Goal: Transaction & Acquisition: Purchase product/service

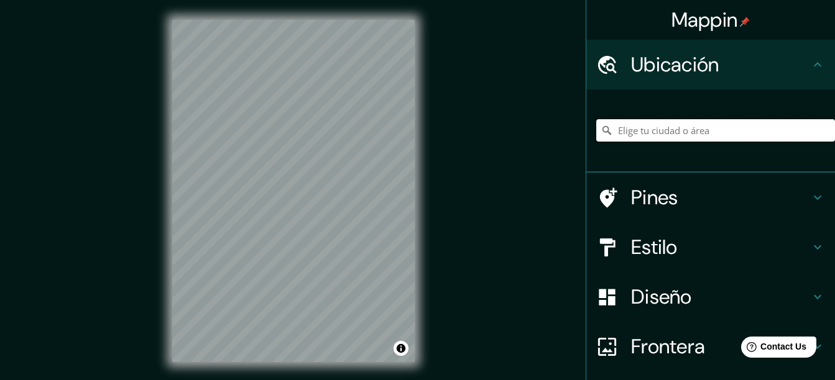
drag, startPoint x: 698, startPoint y: 141, endPoint x: 695, endPoint y: 132, distance: 9.2
click at [696, 134] on input "Elige tu ciudad o área" at bounding box center [715, 130] width 239 height 22
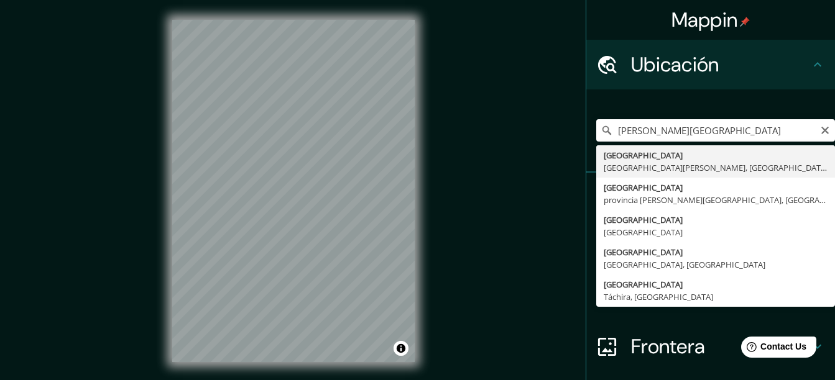
type input "[GEOGRAPHIC_DATA], [GEOGRAPHIC_DATA][PERSON_NAME], [GEOGRAPHIC_DATA]"
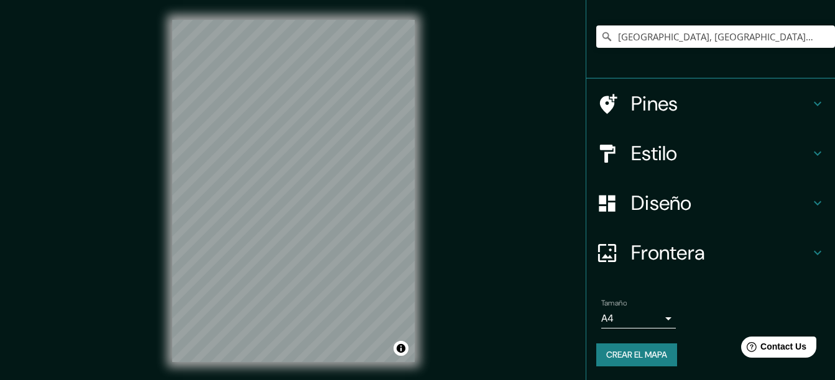
scroll to position [95, 0]
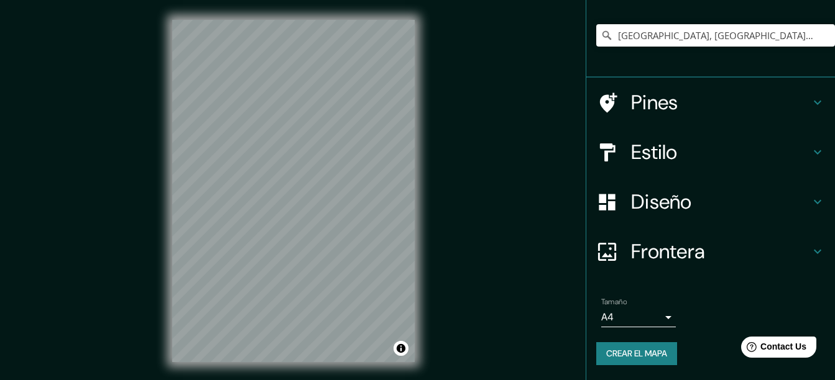
click at [695, 151] on h4 "Estilo" at bounding box center [720, 152] width 179 height 25
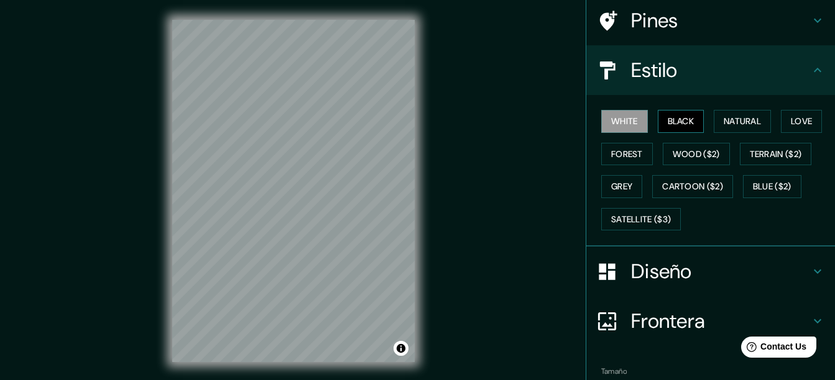
click at [673, 122] on font "Black" at bounding box center [680, 122] width 27 height 16
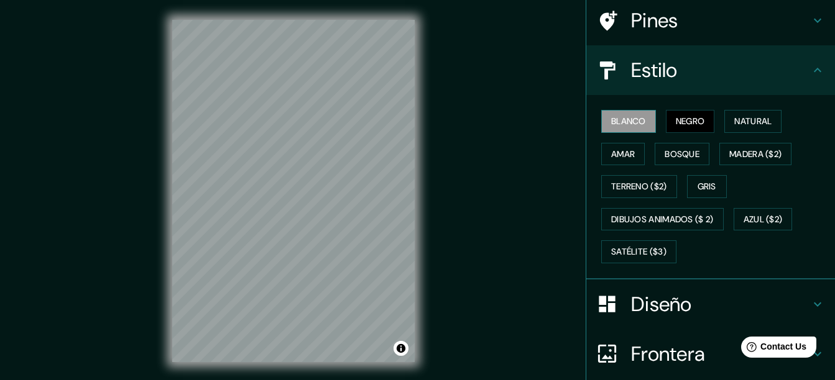
click at [627, 130] on button "Blanco" at bounding box center [628, 121] width 55 height 23
click at [738, 117] on font "Natural" at bounding box center [752, 122] width 37 height 16
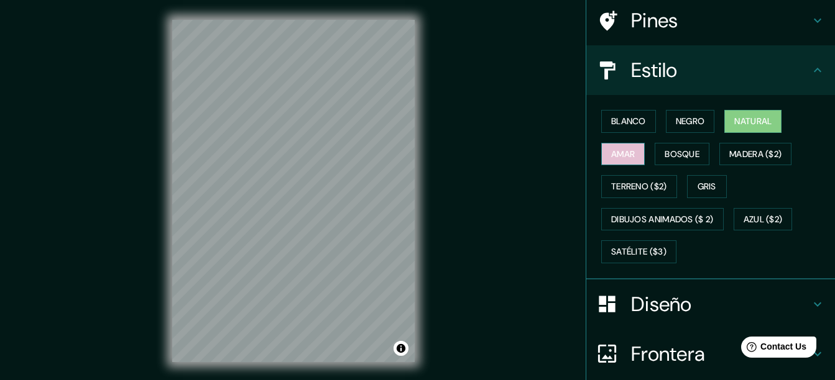
click at [621, 152] on font "Amar" at bounding box center [623, 155] width 24 height 16
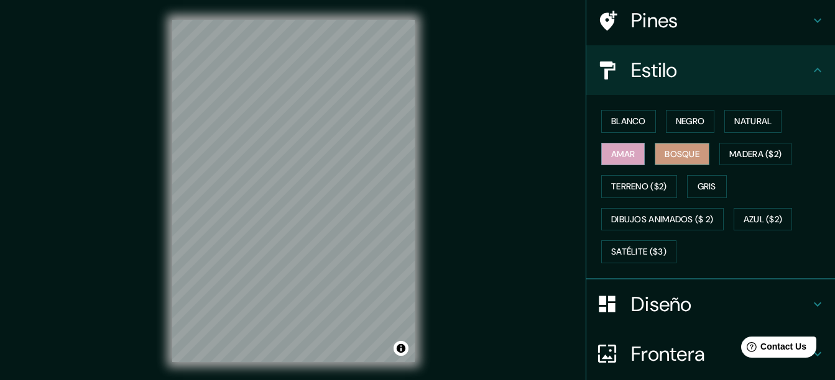
click at [669, 153] on font "Bosque" at bounding box center [681, 155] width 35 height 16
click at [744, 160] on font "Madera ($2)" at bounding box center [755, 155] width 52 height 16
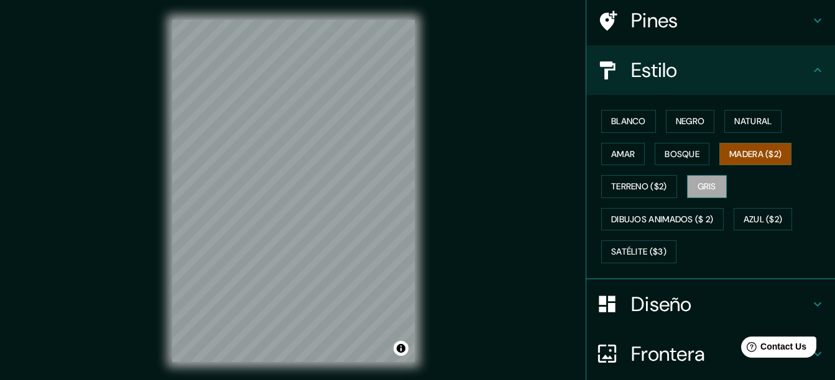
click at [700, 181] on font "Gris" at bounding box center [706, 187] width 19 height 16
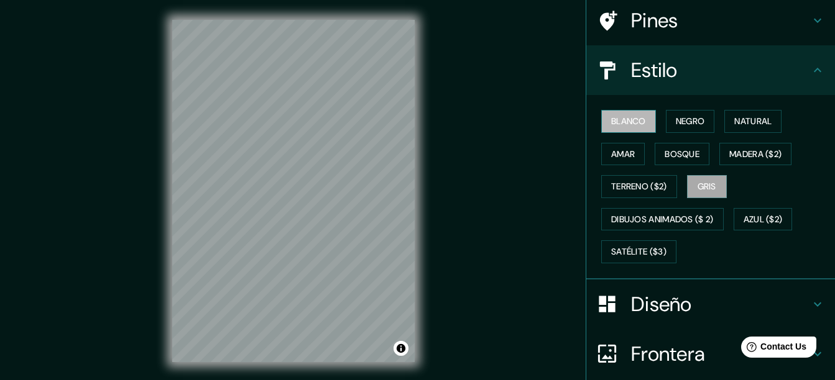
click at [630, 126] on font "Blanco" at bounding box center [628, 122] width 35 height 16
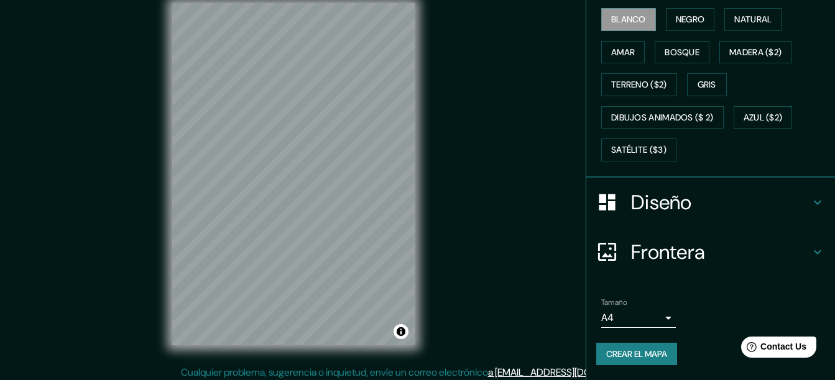
scroll to position [22, 0]
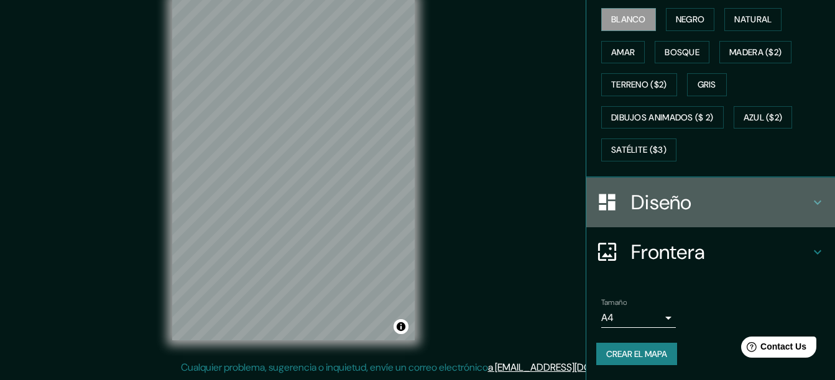
click at [675, 206] on h4 "Diseño" at bounding box center [720, 202] width 179 height 25
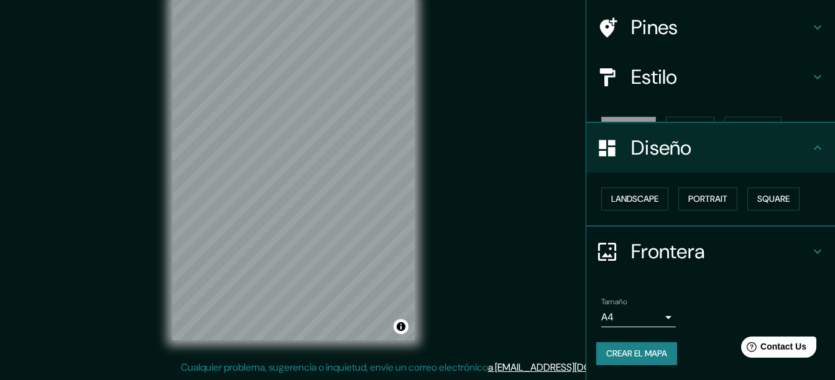
scroll to position [66, 0]
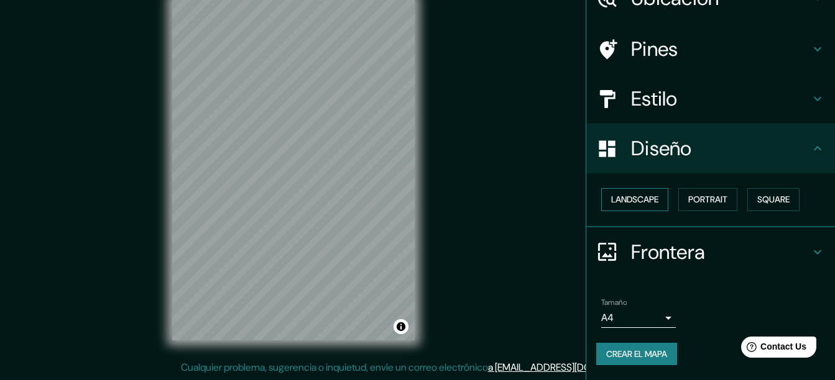
click at [639, 204] on font "Landscape" at bounding box center [634, 200] width 47 height 16
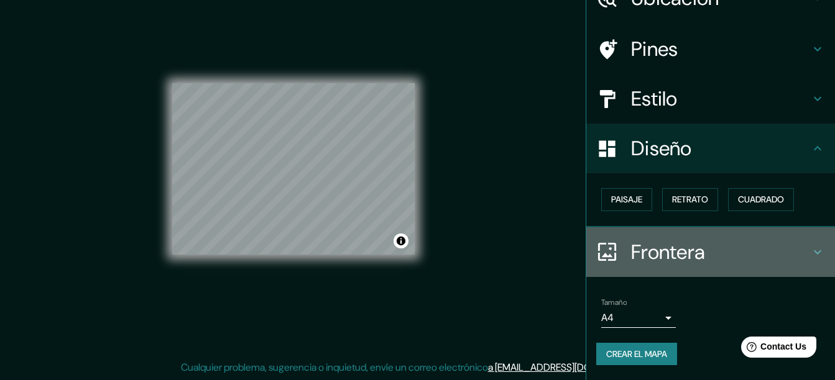
click at [641, 258] on h4 "Frontera" at bounding box center [720, 252] width 179 height 25
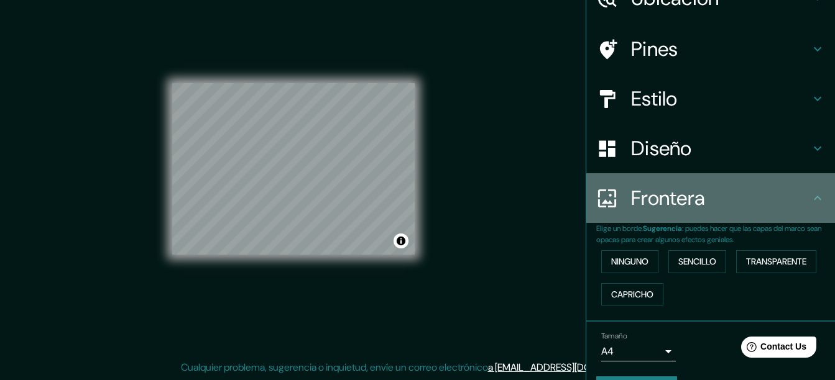
click at [662, 203] on h4 "Frontera" at bounding box center [720, 198] width 179 height 25
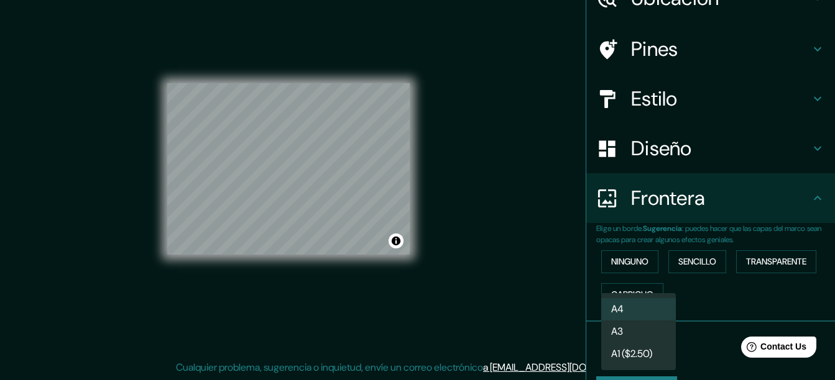
click at [650, 345] on body "Mappin Ubicación [GEOGRAPHIC_DATA], [GEOGRAPHIC_DATA][PERSON_NAME], [GEOGRAPHIC…" at bounding box center [417, 168] width 835 height 380
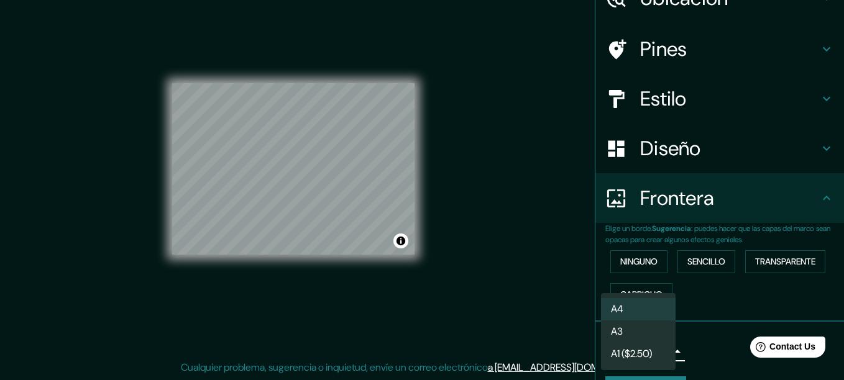
click at [655, 332] on li "A3" at bounding box center [638, 332] width 75 height 22
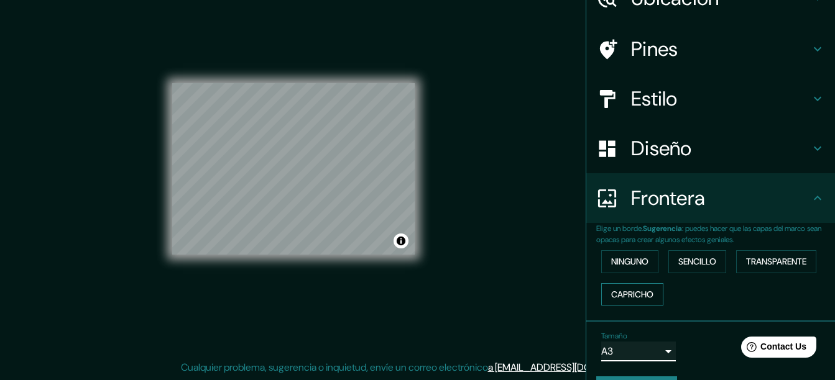
scroll to position [101, 0]
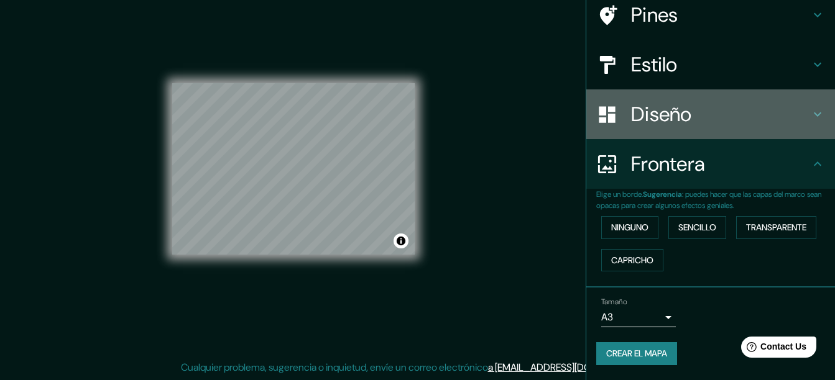
click at [634, 123] on h4 "Diseño" at bounding box center [720, 114] width 179 height 25
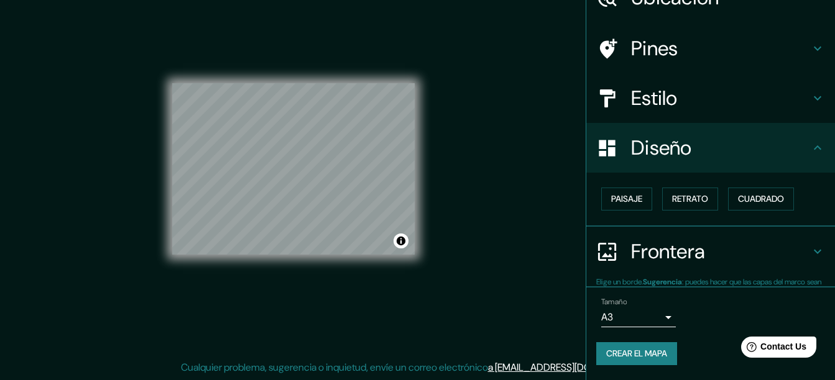
scroll to position [66, 0]
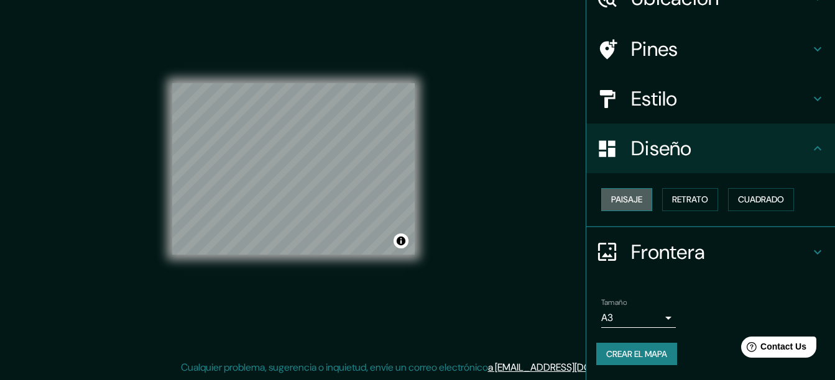
click at [633, 204] on font "Paisaje" at bounding box center [626, 200] width 31 height 16
click at [672, 203] on font "Retrato" at bounding box center [690, 200] width 36 height 16
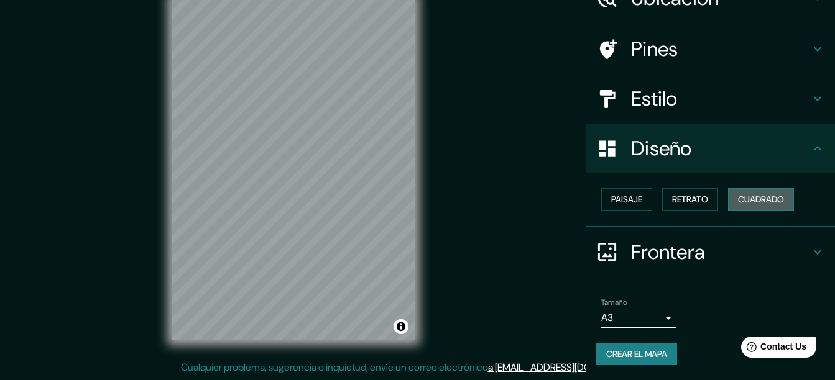
click at [738, 201] on font "Cuadrado" at bounding box center [761, 200] width 46 height 16
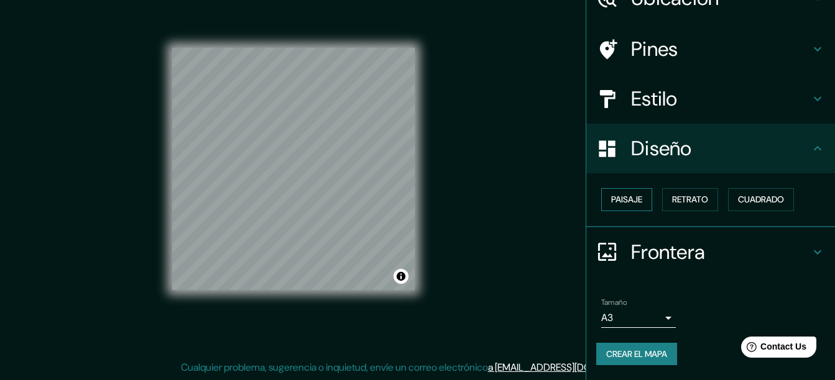
click at [611, 192] on font "Paisaje" at bounding box center [626, 200] width 31 height 16
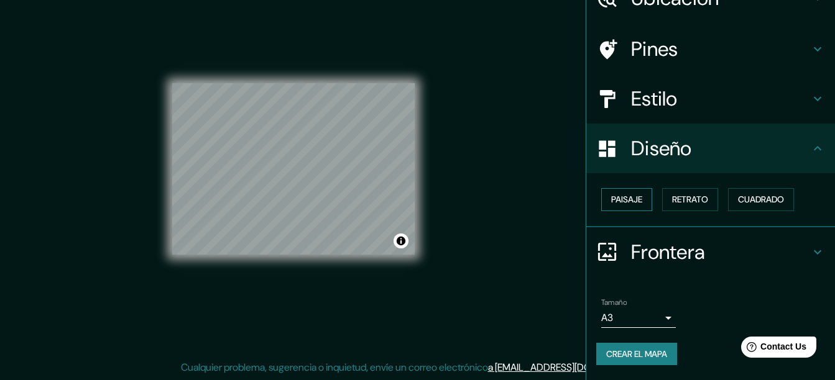
click at [613, 203] on font "Paisaje" at bounding box center [626, 200] width 31 height 16
click at [672, 200] on font "Retrato" at bounding box center [690, 200] width 36 height 16
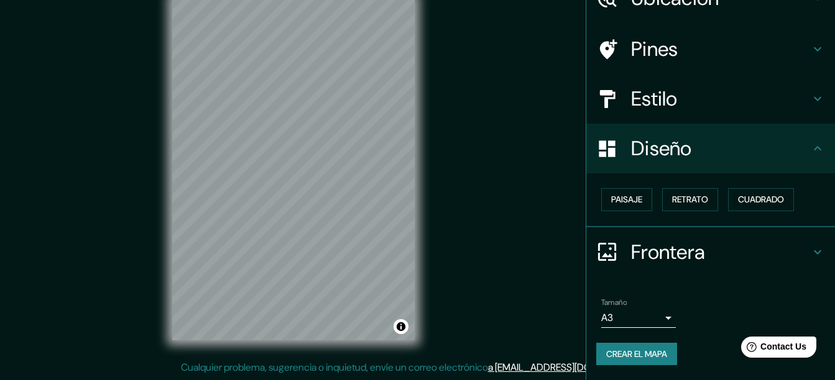
drag, startPoint x: 435, startPoint y: 217, endPoint x: 825, endPoint y: 199, distance: 390.7
click at [825, 199] on div "Mappin Ubicación [GEOGRAPHIC_DATA], [GEOGRAPHIC_DATA][PERSON_NAME], [GEOGRAPHIC…" at bounding box center [709, 190] width 249 height 380
click at [636, 350] on font "Crear el mapa" at bounding box center [636, 355] width 61 height 16
click at [645, 356] on font "Crear el mapa" at bounding box center [636, 355] width 61 height 16
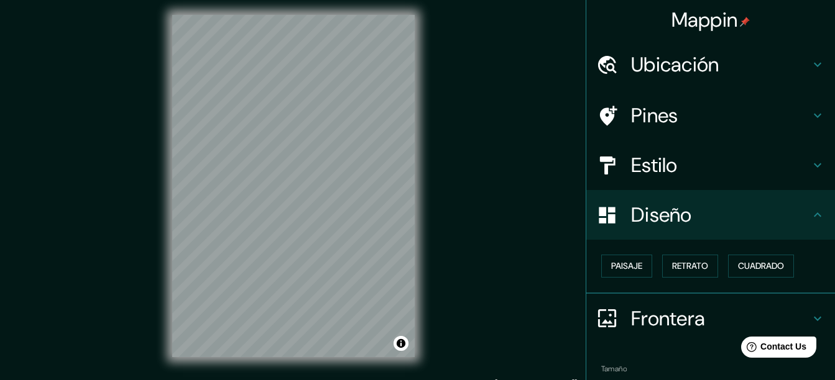
scroll to position [0, 0]
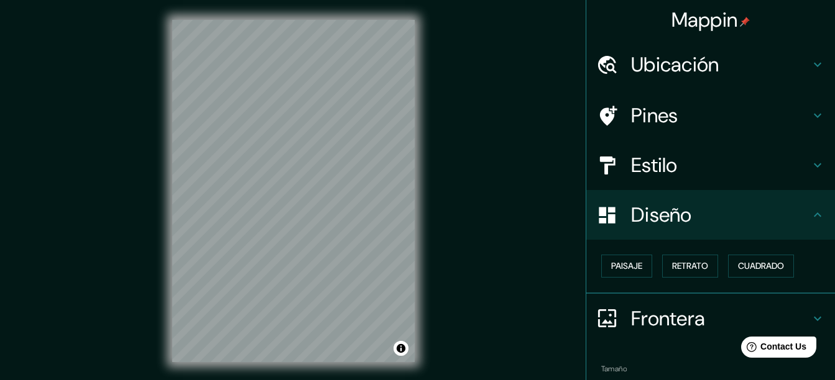
drag, startPoint x: 429, startPoint y: 239, endPoint x: 498, endPoint y: 232, distance: 69.9
click at [508, 229] on div "Mappin Ubicación [GEOGRAPHIC_DATA], [GEOGRAPHIC_DATA][PERSON_NAME], [GEOGRAPHIC…" at bounding box center [417, 201] width 835 height 402
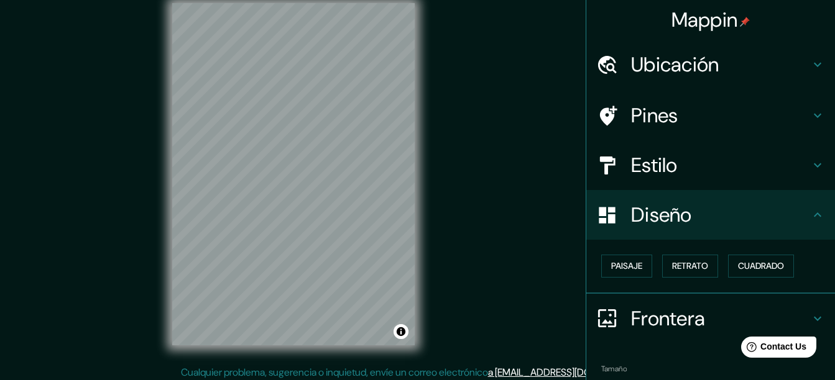
scroll to position [22, 0]
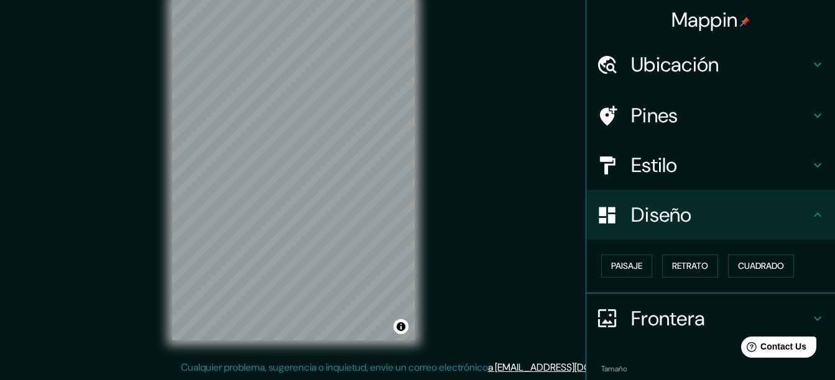
drag, startPoint x: 419, startPoint y: 250, endPoint x: 439, endPoint y: 168, distance: 84.9
click at [439, 168] on div "Mappin Ubicación [GEOGRAPHIC_DATA], [GEOGRAPHIC_DATA][PERSON_NAME], [GEOGRAPHIC…" at bounding box center [417, 179] width 835 height 402
click at [626, 262] on font "Paisaje" at bounding box center [626, 266] width 31 height 16
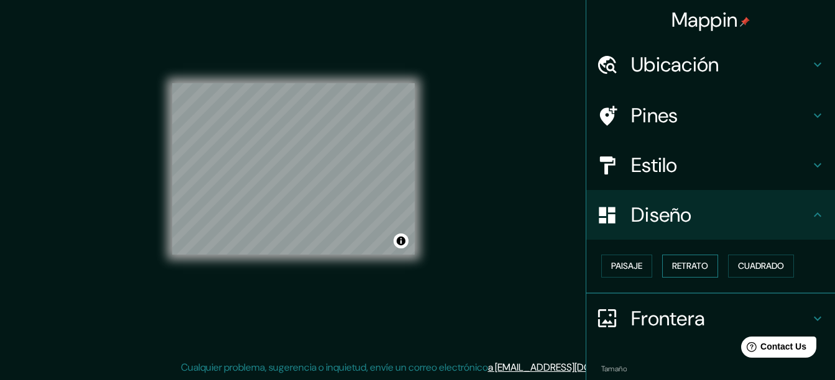
click at [698, 267] on font "Retrato" at bounding box center [690, 266] width 36 height 16
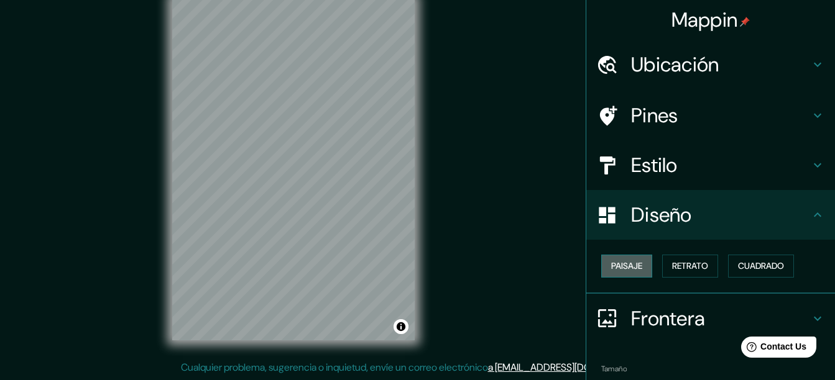
click at [611, 265] on font "Paisaje" at bounding box center [626, 266] width 31 height 16
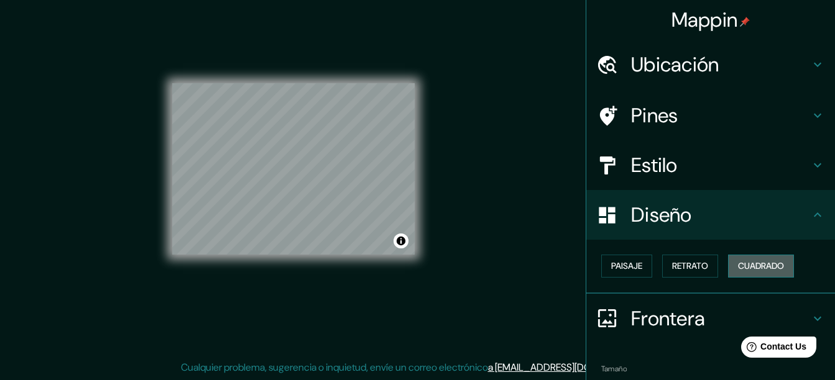
click at [760, 275] on button "Cuadrado" at bounding box center [761, 266] width 66 height 23
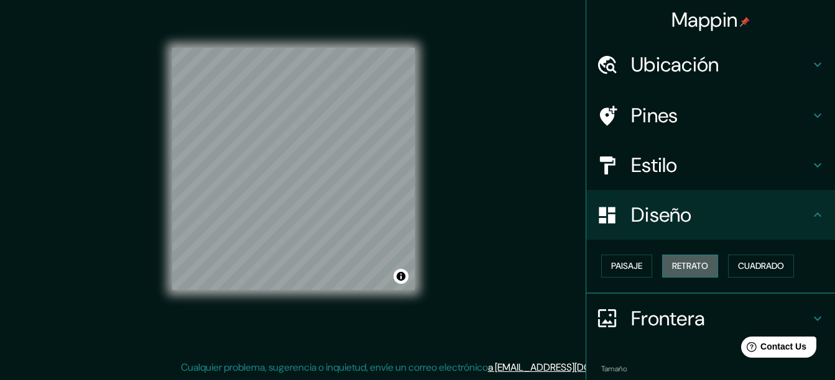
click at [673, 273] on font "Retrato" at bounding box center [690, 266] width 36 height 16
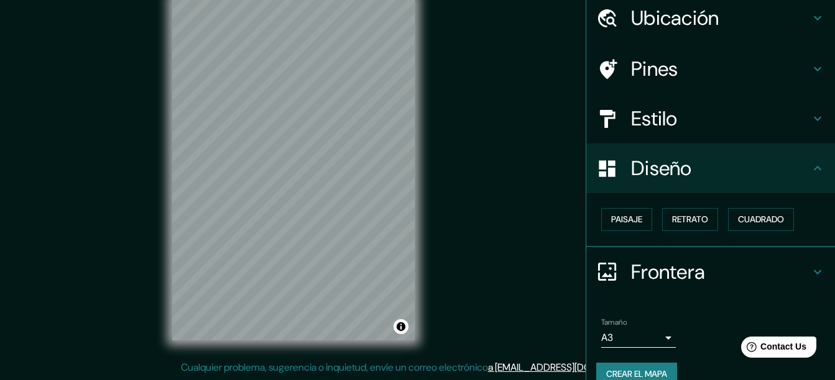
scroll to position [66, 0]
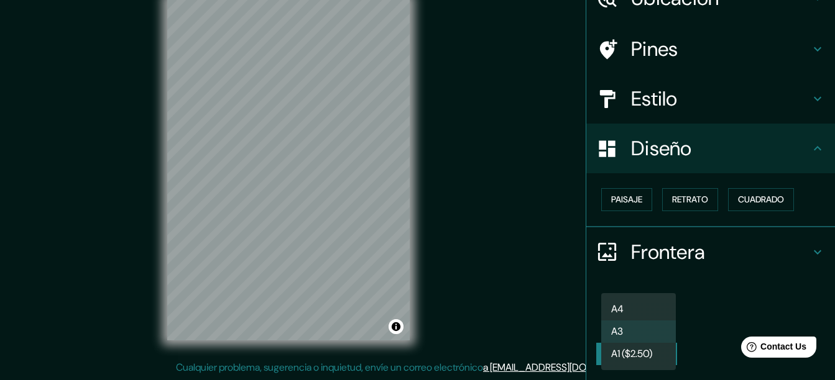
click at [612, 318] on body "Mappin Ubicación [GEOGRAPHIC_DATA], [GEOGRAPHIC_DATA][PERSON_NAME], [GEOGRAPHIC…" at bounding box center [417, 168] width 835 height 380
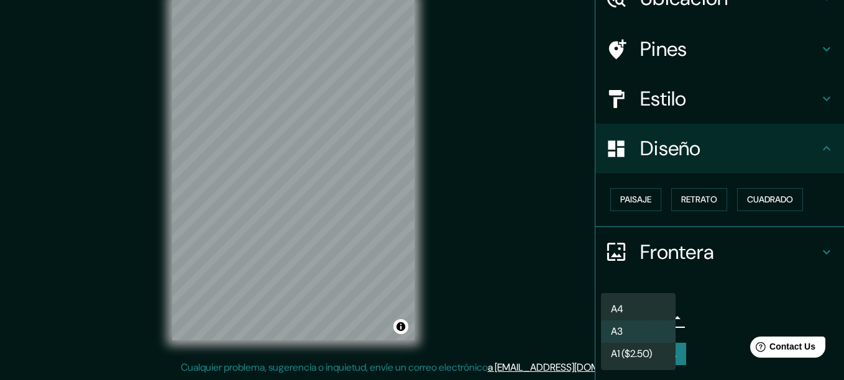
click at [584, 324] on div at bounding box center [422, 190] width 844 height 380
